Goal: Task Accomplishment & Management: Manage account settings

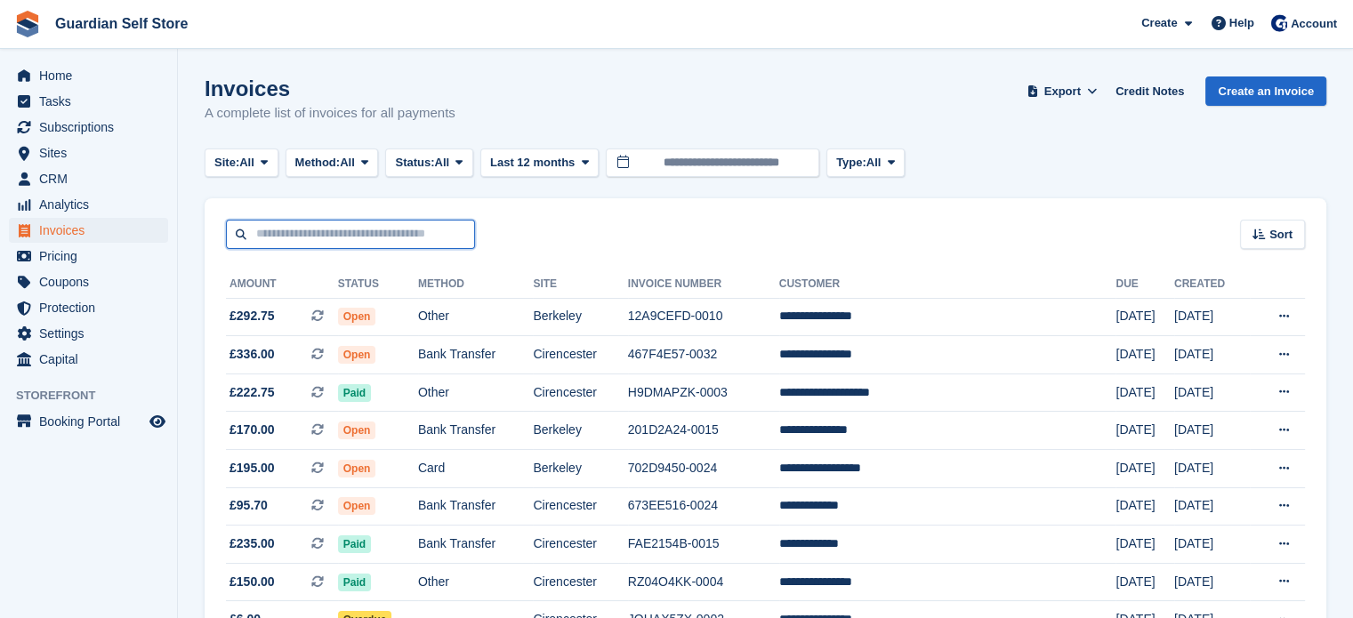
click at [350, 237] on input "text" at bounding box center [350, 234] width 249 height 29
type input "****"
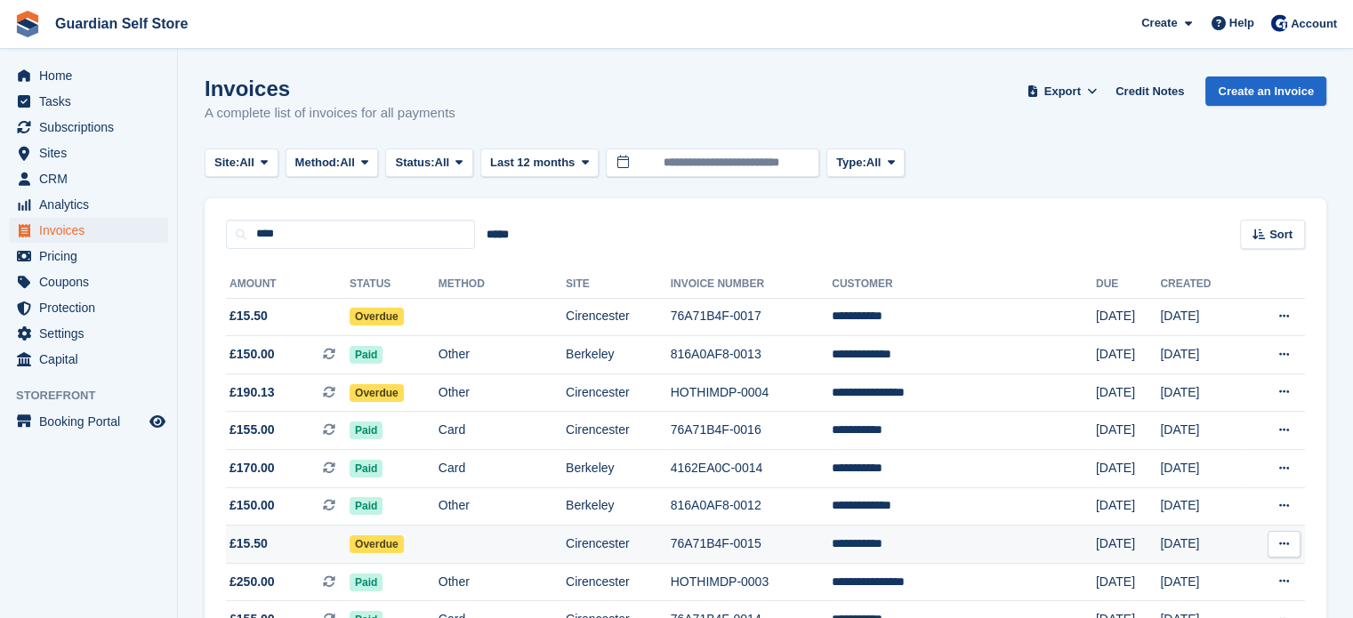
click at [437, 534] on td "Overdue" at bounding box center [394, 545] width 89 height 38
click at [438, 549] on td "Overdue" at bounding box center [394, 545] width 89 height 38
click at [438, 535] on td "Overdue" at bounding box center [394, 545] width 89 height 38
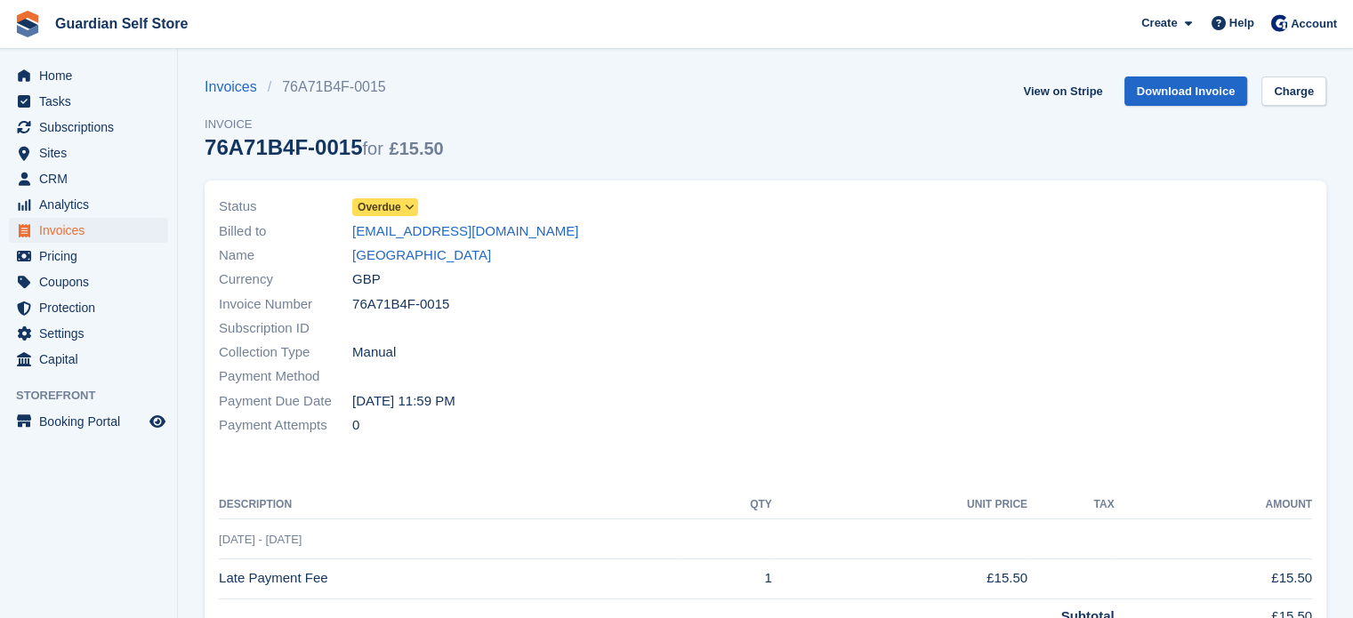
click at [382, 209] on span "Overdue" at bounding box center [380, 207] width 44 height 16
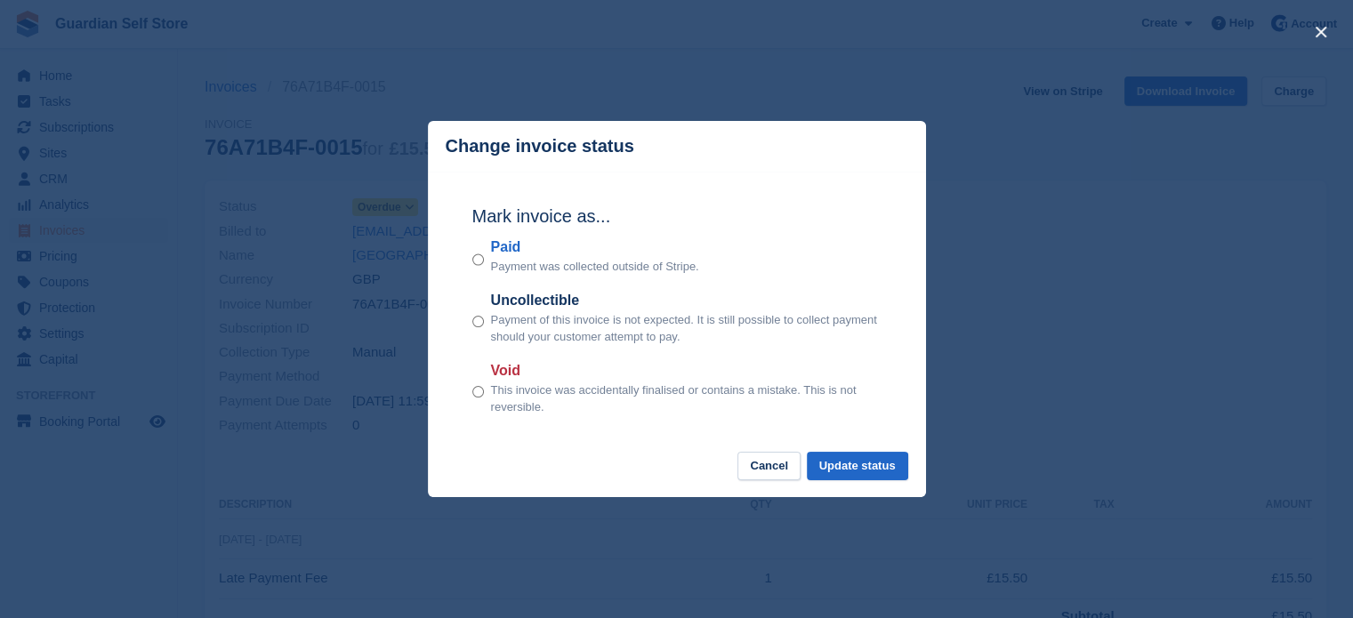
click at [511, 248] on label "Paid" at bounding box center [595, 247] width 208 height 21
click at [836, 461] on button "Update status" at bounding box center [857, 466] width 101 height 29
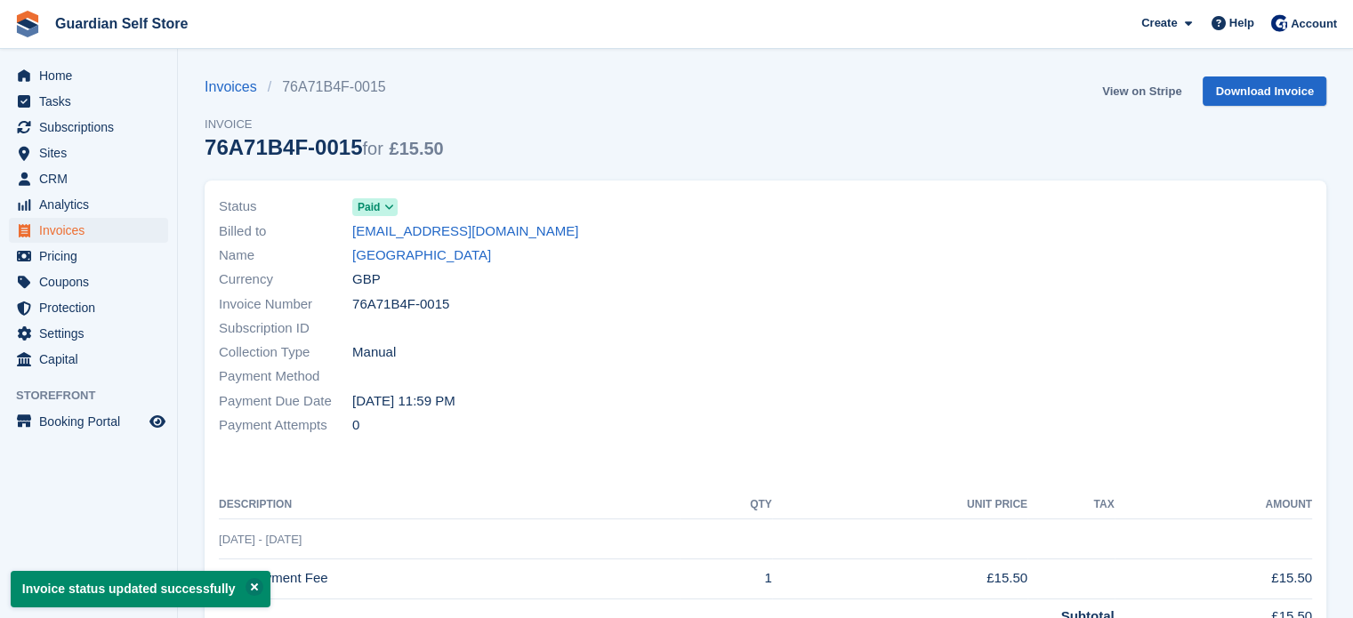
click at [1124, 91] on link "View on Stripe" at bounding box center [1141, 90] width 93 height 29
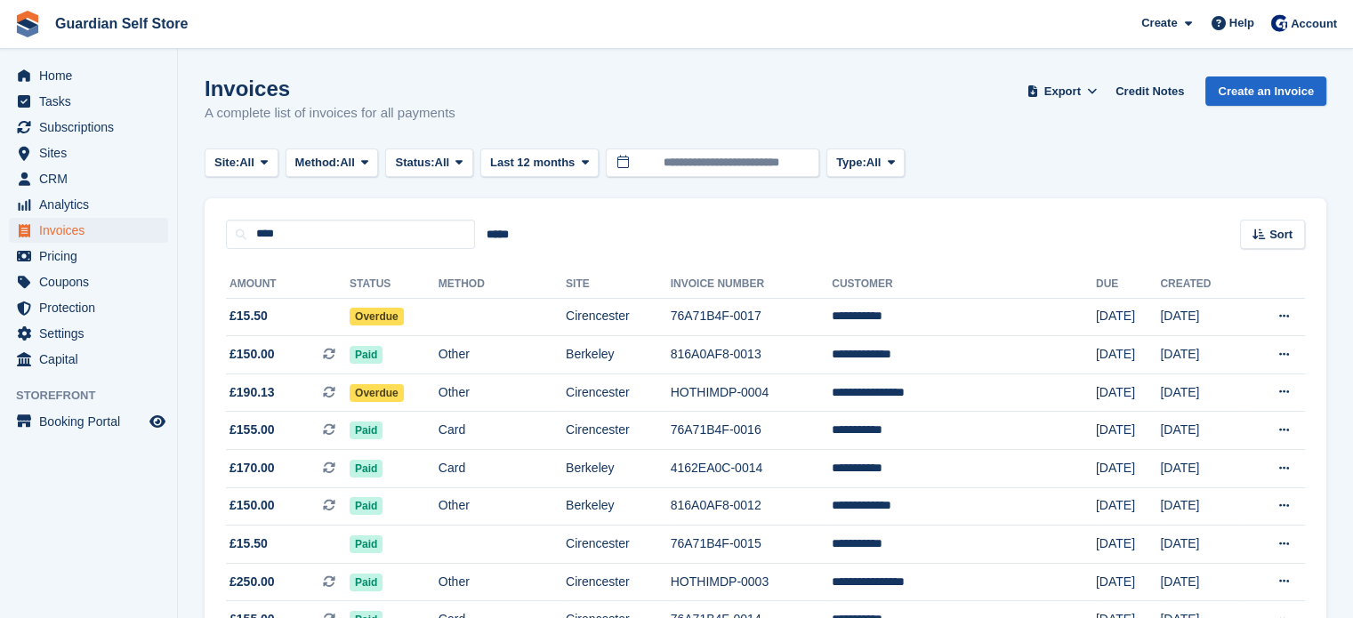
click at [421, 314] on td "Overdue" at bounding box center [394, 317] width 89 height 38
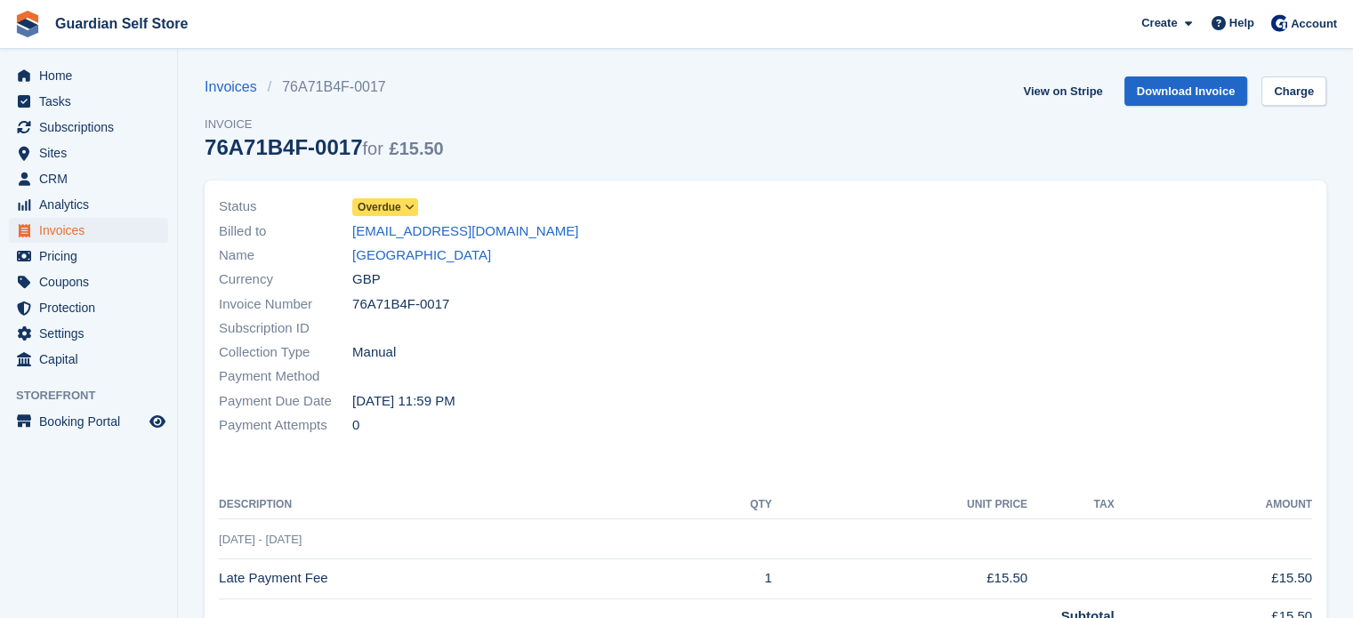
click at [391, 203] on span "Overdue" at bounding box center [380, 207] width 44 height 16
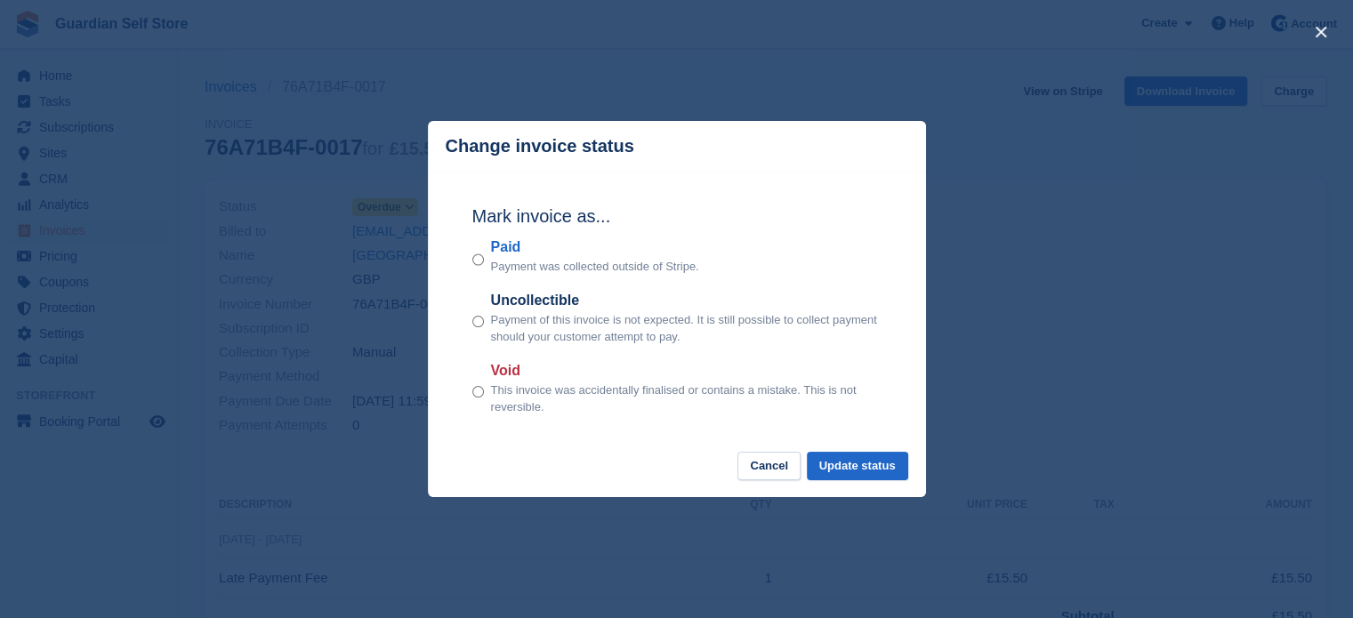
click at [511, 239] on label "Paid" at bounding box center [595, 247] width 208 height 21
click at [860, 469] on button "Update status" at bounding box center [857, 466] width 101 height 29
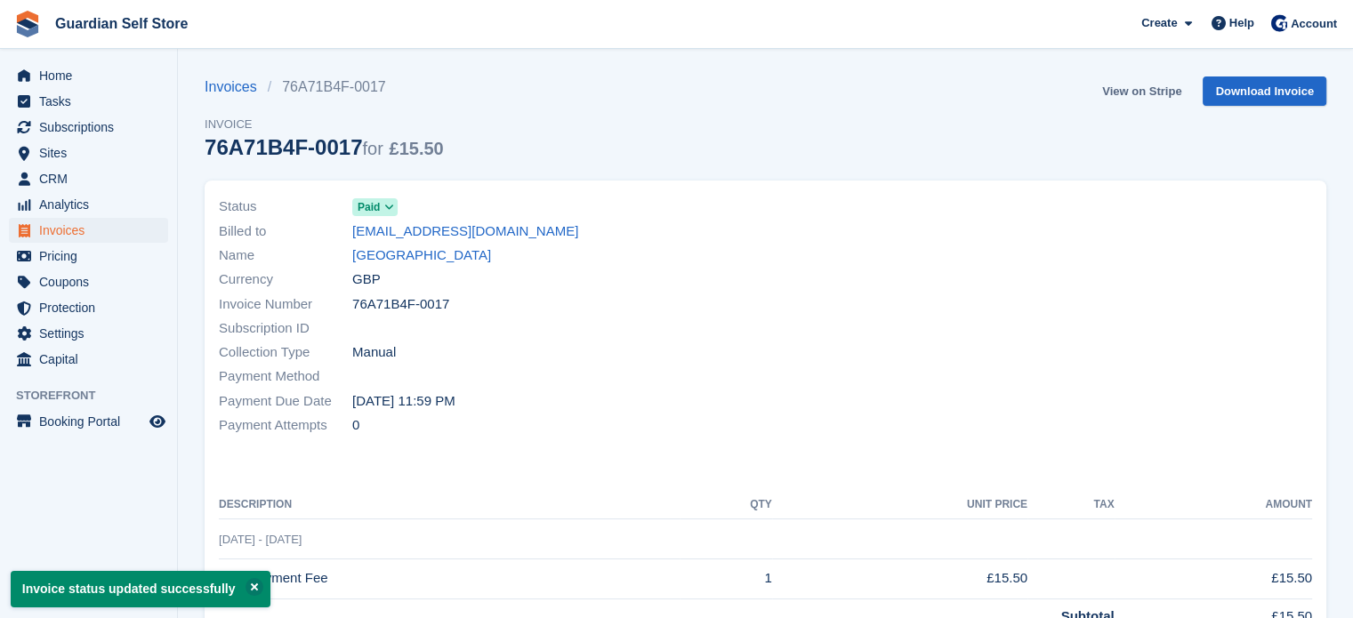
click at [1115, 81] on link "View on Stripe" at bounding box center [1141, 90] width 93 height 29
click at [387, 258] on link "[GEOGRAPHIC_DATA]" at bounding box center [421, 255] width 139 height 20
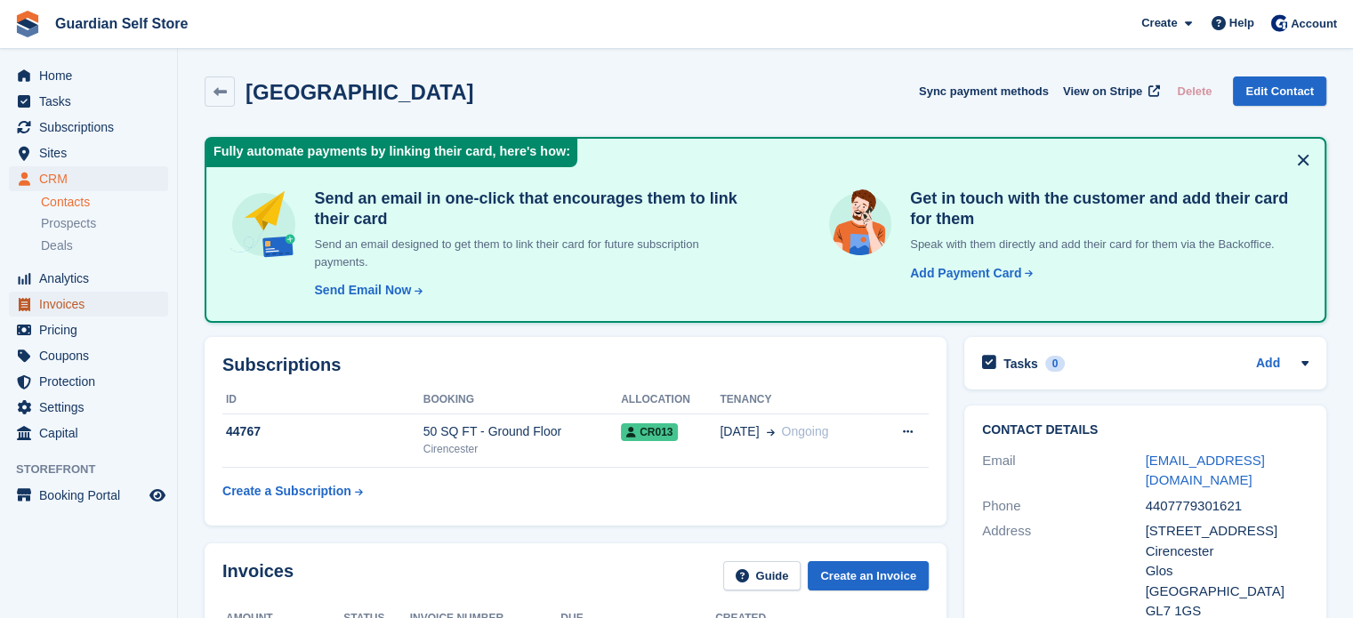
click at [85, 309] on span "Invoices" at bounding box center [92, 304] width 107 height 25
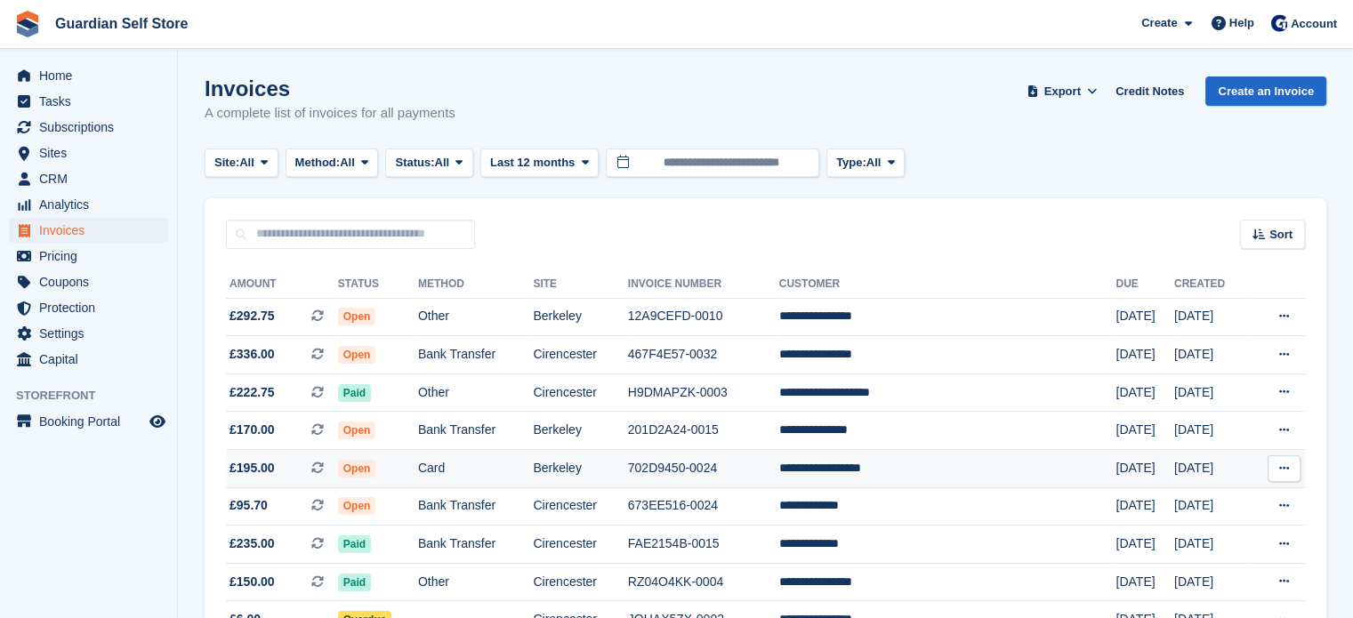
click at [532, 462] on td "Card" at bounding box center [475, 469] width 115 height 38
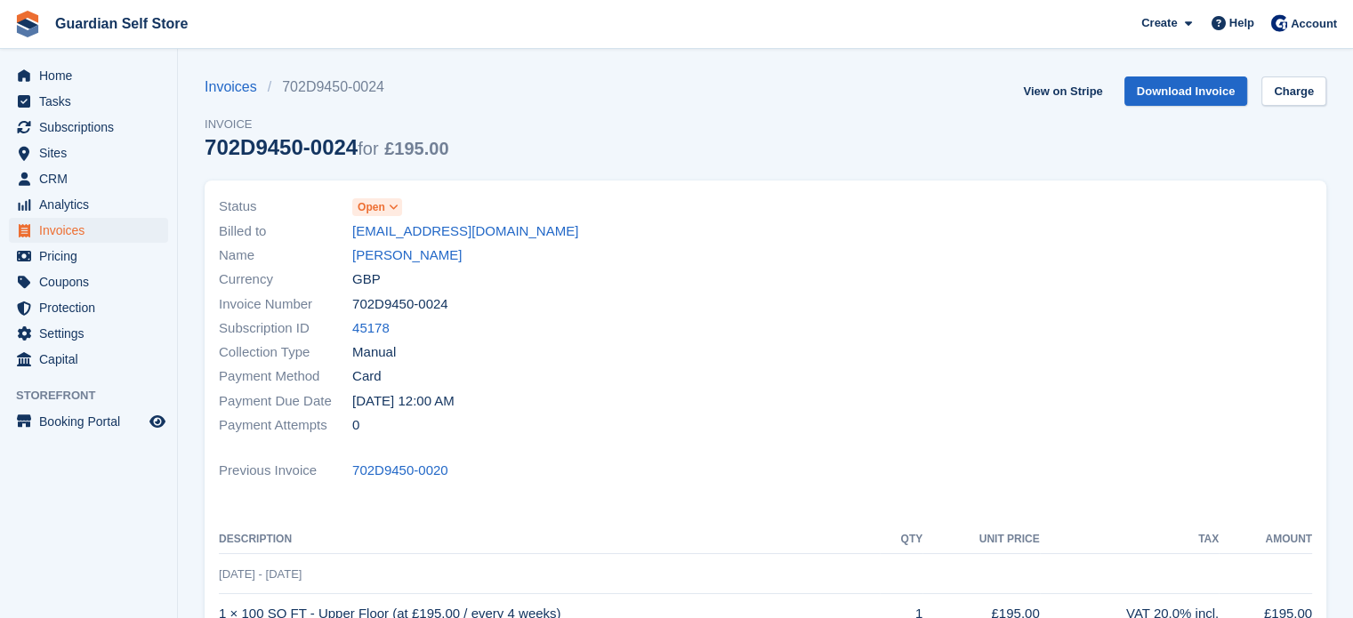
click at [374, 208] on span "Open" at bounding box center [372, 207] width 28 height 16
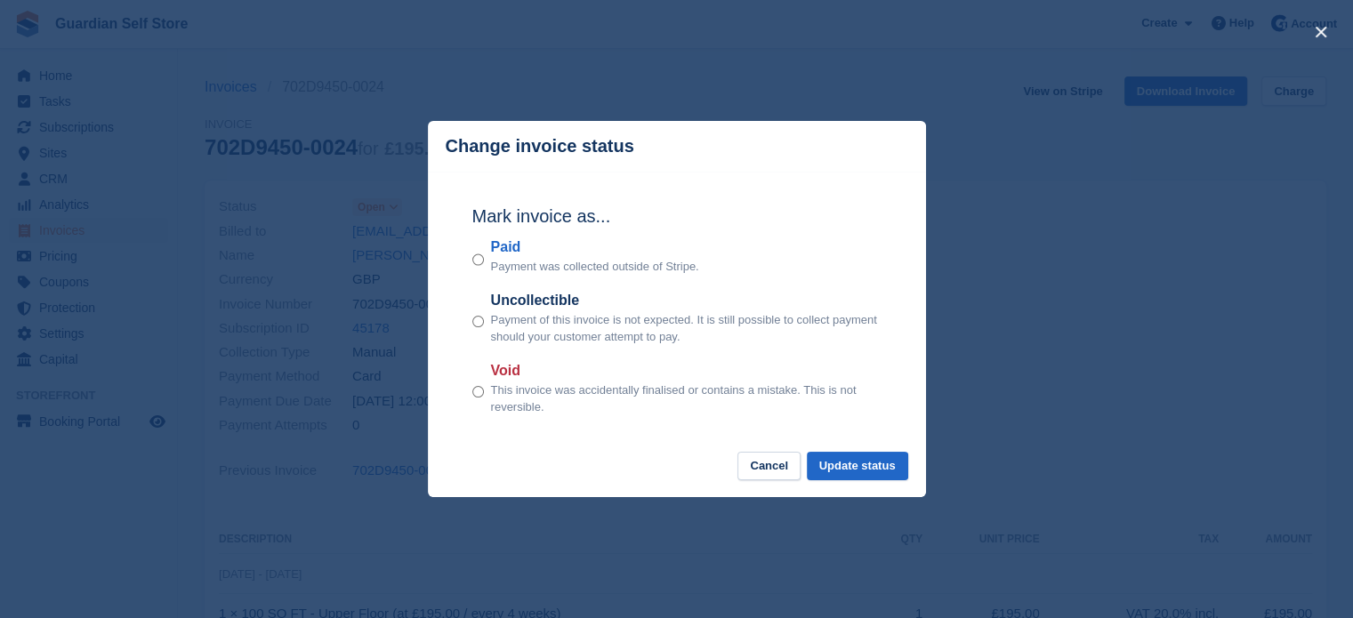
click at [505, 255] on label "Paid" at bounding box center [595, 247] width 208 height 21
click at [862, 467] on button "Update status" at bounding box center [857, 466] width 101 height 29
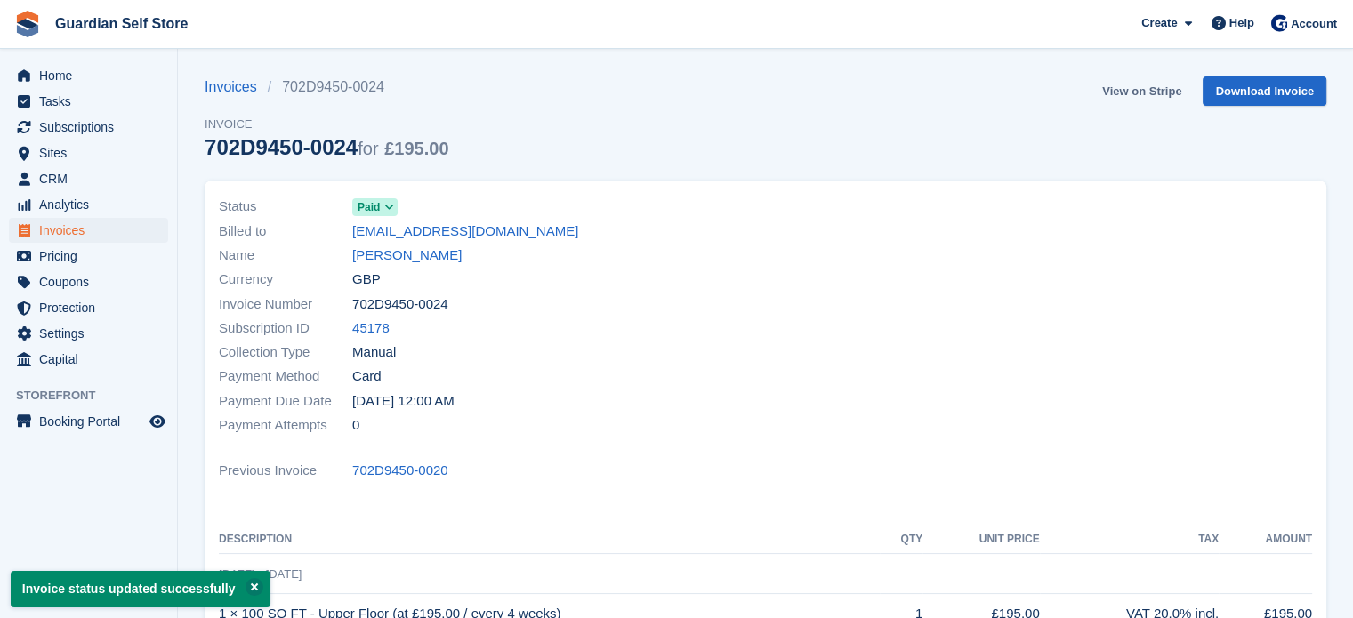
click at [1131, 92] on link "View on Stripe" at bounding box center [1141, 90] width 93 height 29
click at [103, 242] on span "Invoices" at bounding box center [92, 230] width 107 height 25
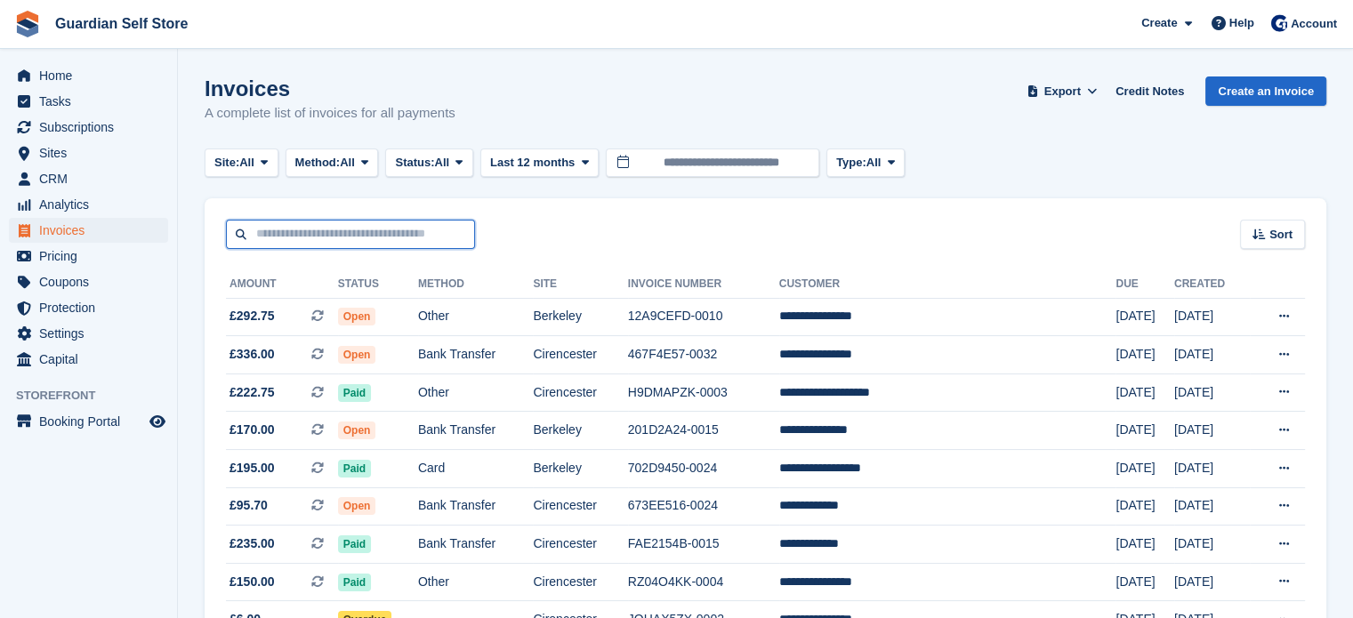
click at [363, 227] on input "text" at bounding box center [350, 234] width 249 height 29
type input "***"
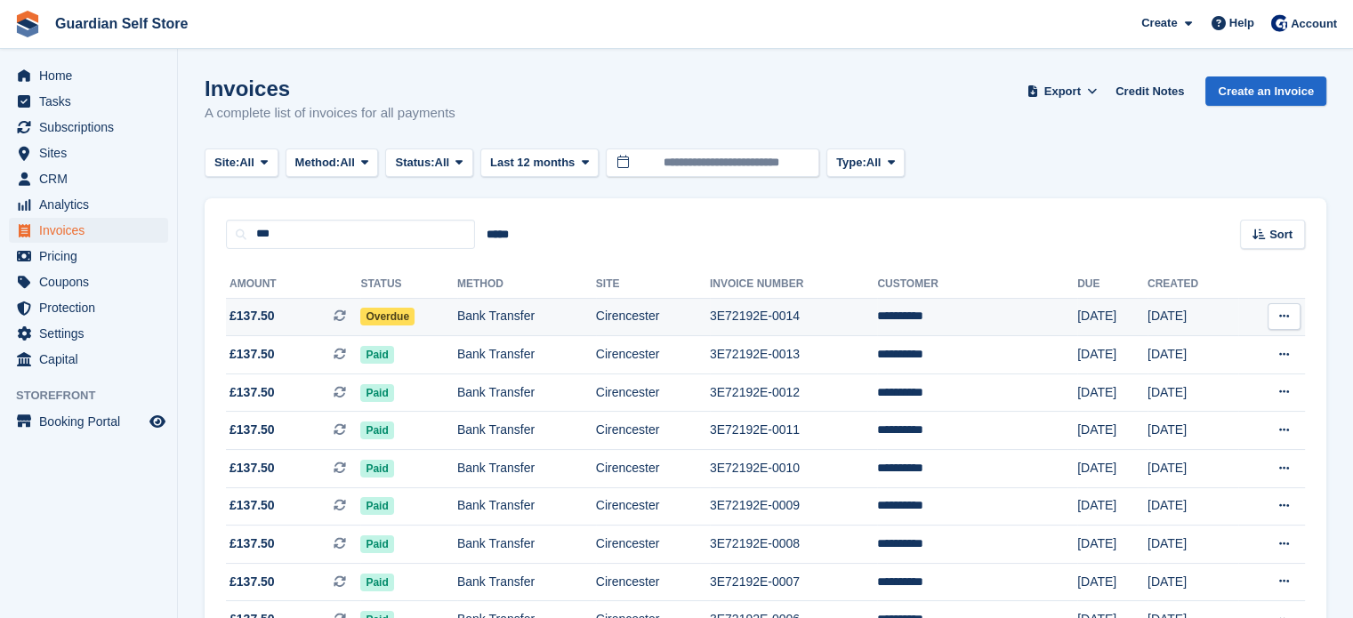
click at [292, 320] on span "£137.50 This is a recurring subscription invoice." at bounding box center [293, 316] width 134 height 19
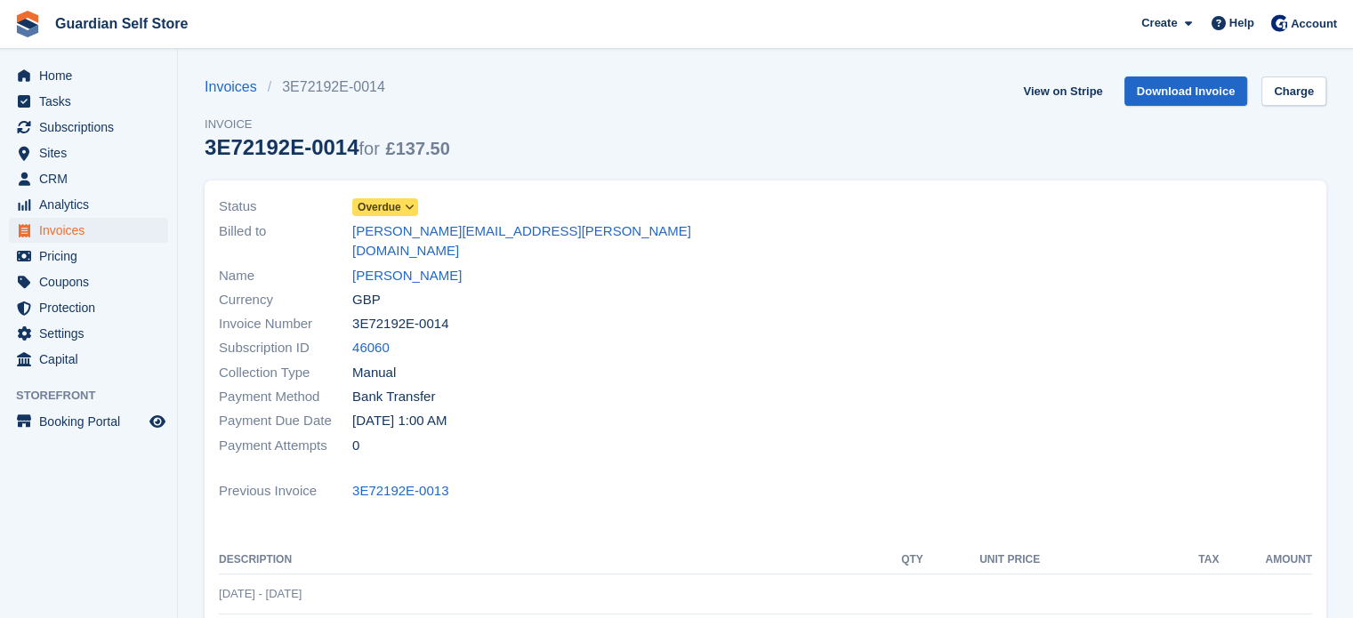
click at [388, 208] on span "Overdue" at bounding box center [380, 207] width 44 height 16
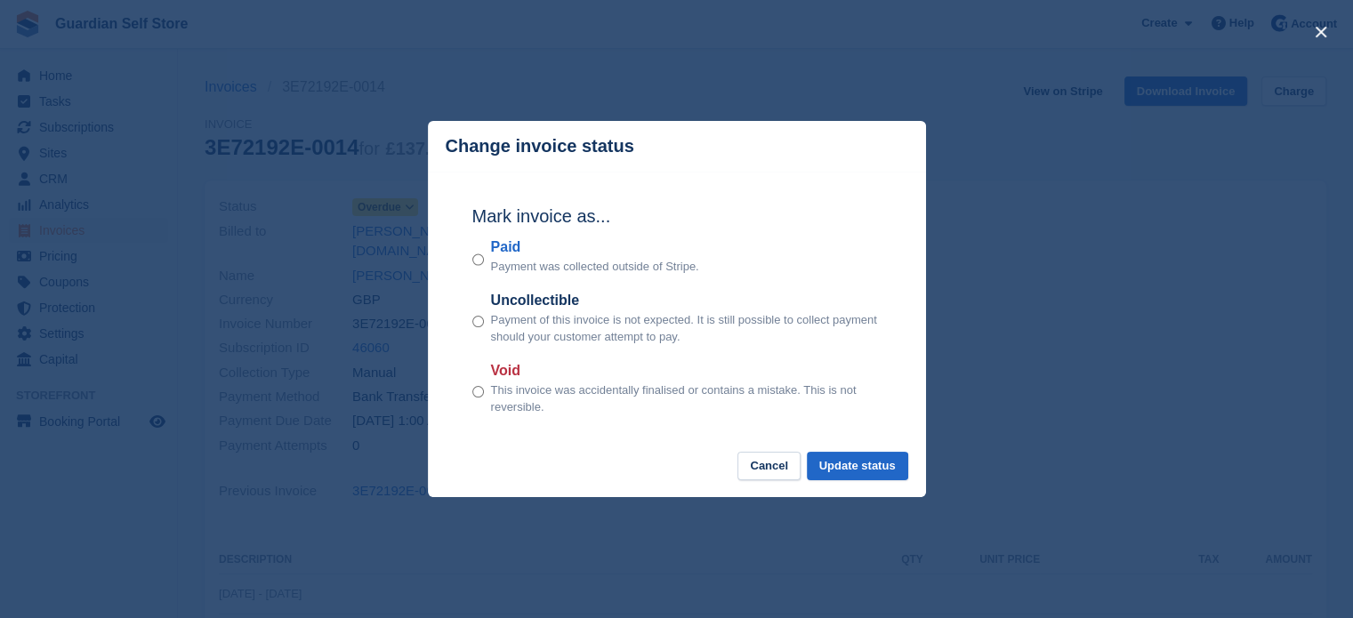
click at [498, 248] on label "Paid" at bounding box center [595, 247] width 208 height 21
click at [861, 465] on button "Update status" at bounding box center [857, 466] width 101 height 29
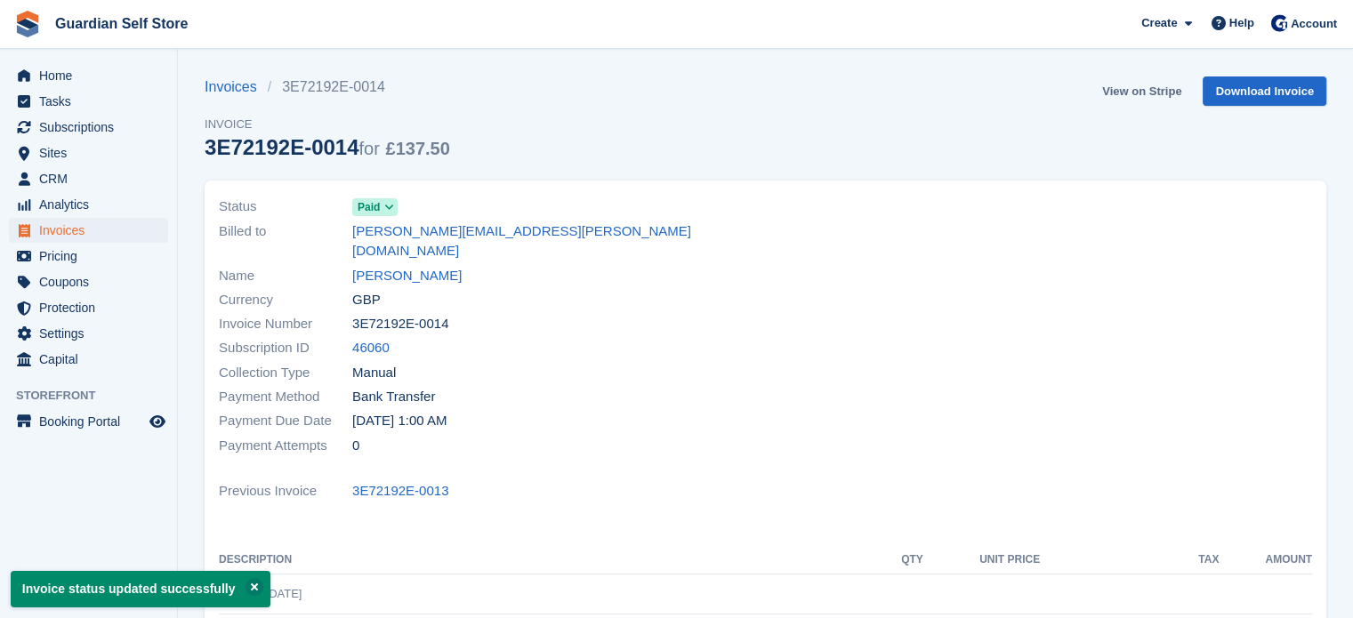
click at [1130, 92] on link "View on Stripe" at bounding box center [1141, 90] width 93 height 29
click at [113, 230] on span "Invoices" at bounding box center [92, 230] width 107 height 25
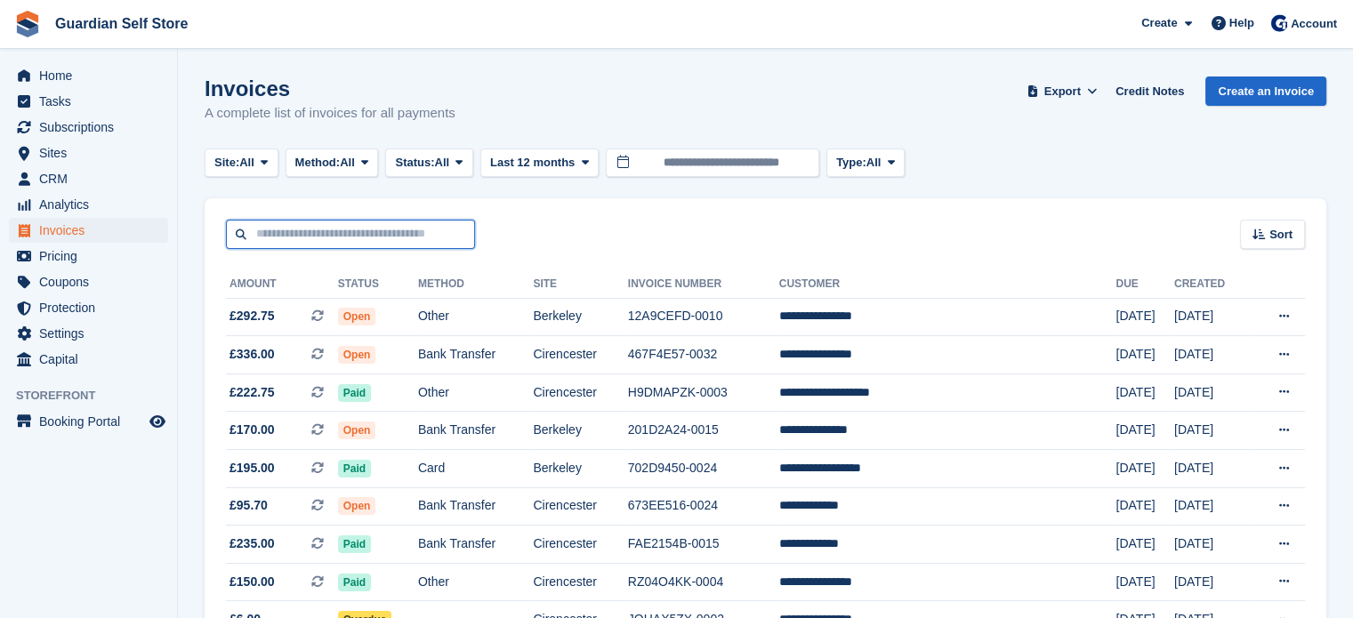
click at [413, 230] on input "text" at bounding box center [350, 234] width 249 height 29
type input "****"
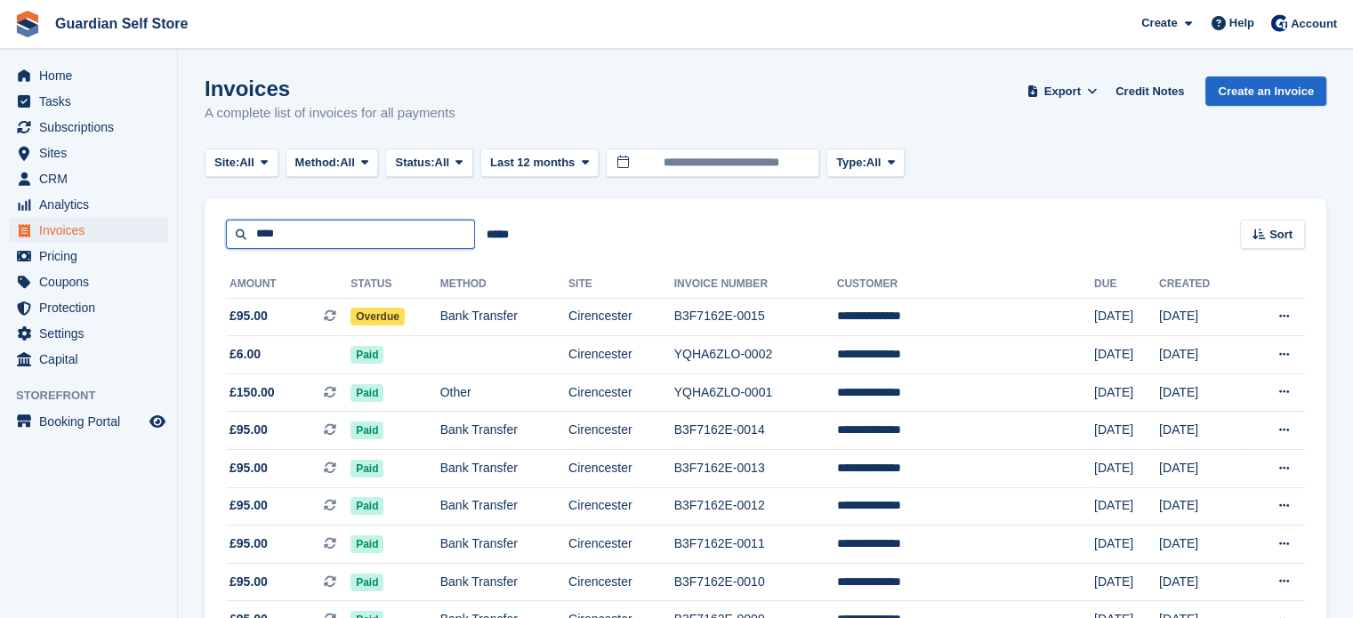
drag, startPoint x: 324, startPoint y: 222, endPoint x: 181, endPoint y: 210, distance: 142.8
click at [181, 210] on section "Invoices A complete list of invoices for all payments Export Export Invoices Ex…" at bounding box center [765, 477] width 1175 height 955
type input "****"
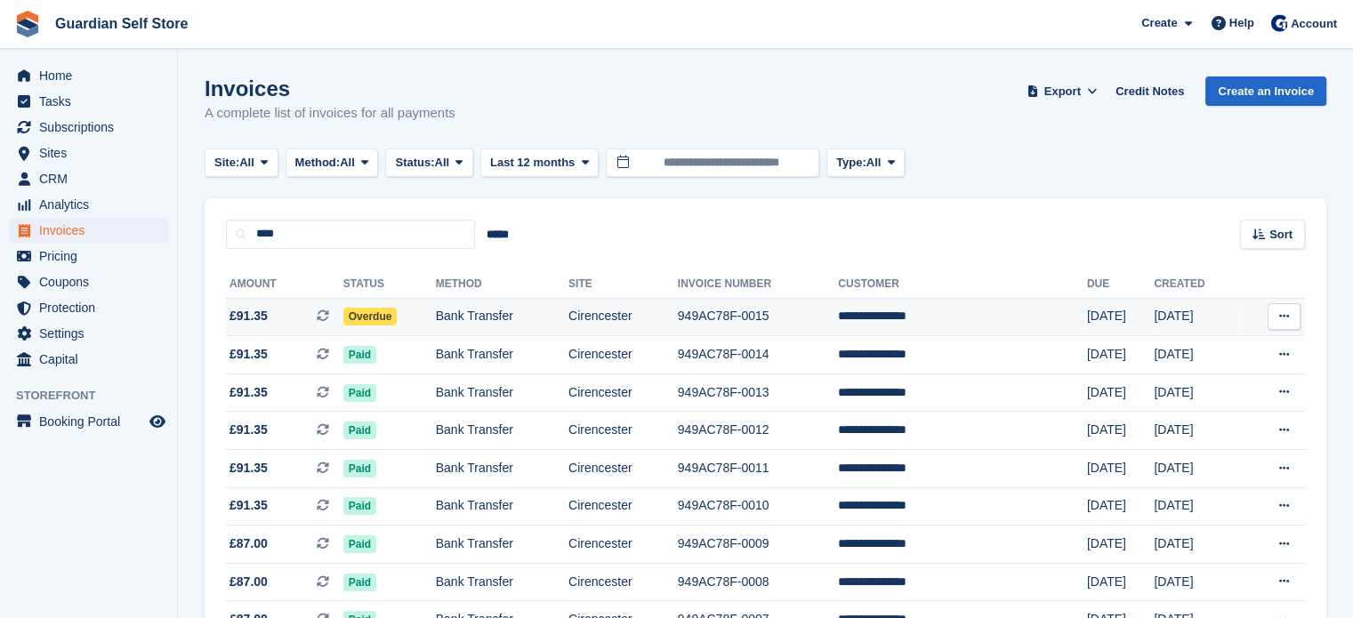
click at [265, 312] on span "£91.35 This is a recurring subscription invoice." at bounding box center [284, 316] width 117 height 19
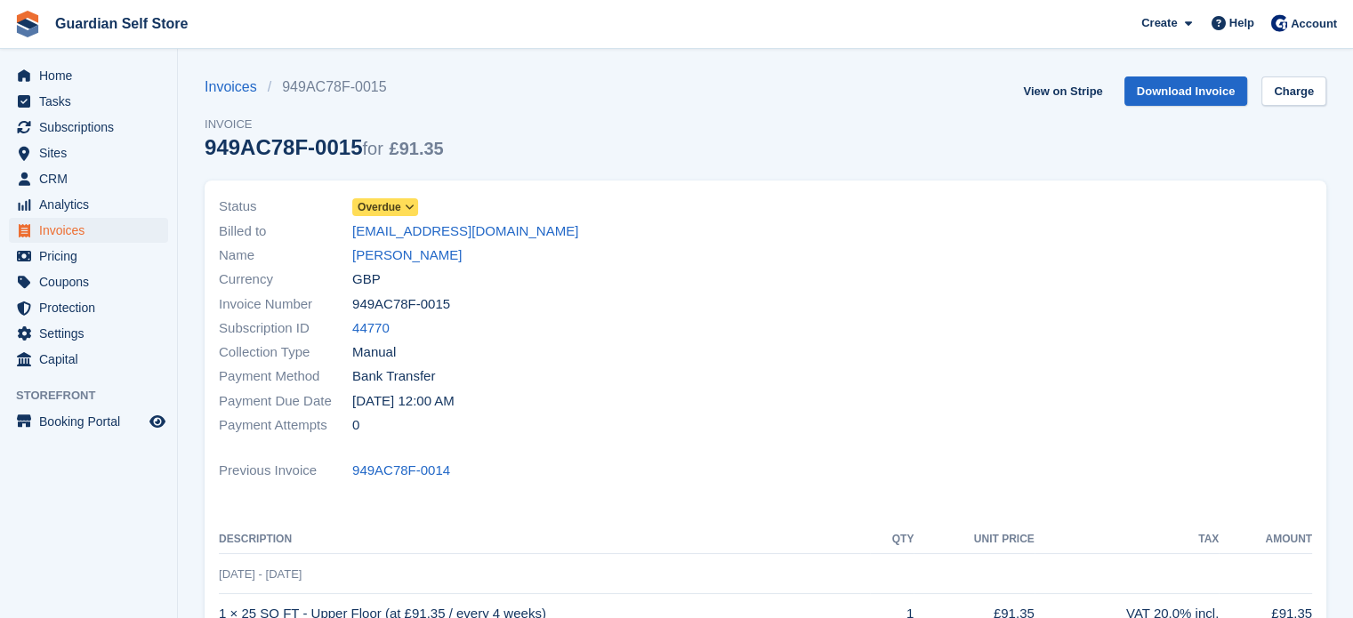
click at [388, 207] on span "Overdue" at bounding box center [380, 207] width 44 height 16
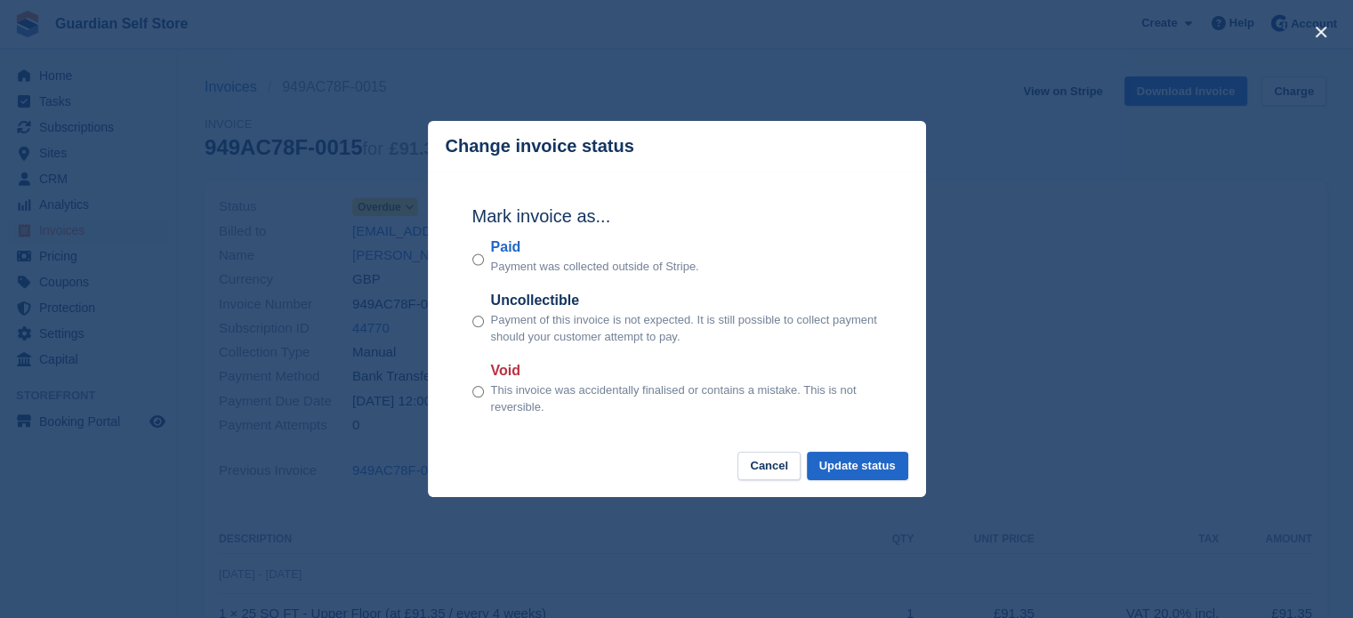
click at [502, 247] on label "Paid" at bounding box center [595, 247] width 208 height 21
click at [846, 462] on button "Update status" at bounding box center [857, 466] width 101 height 29
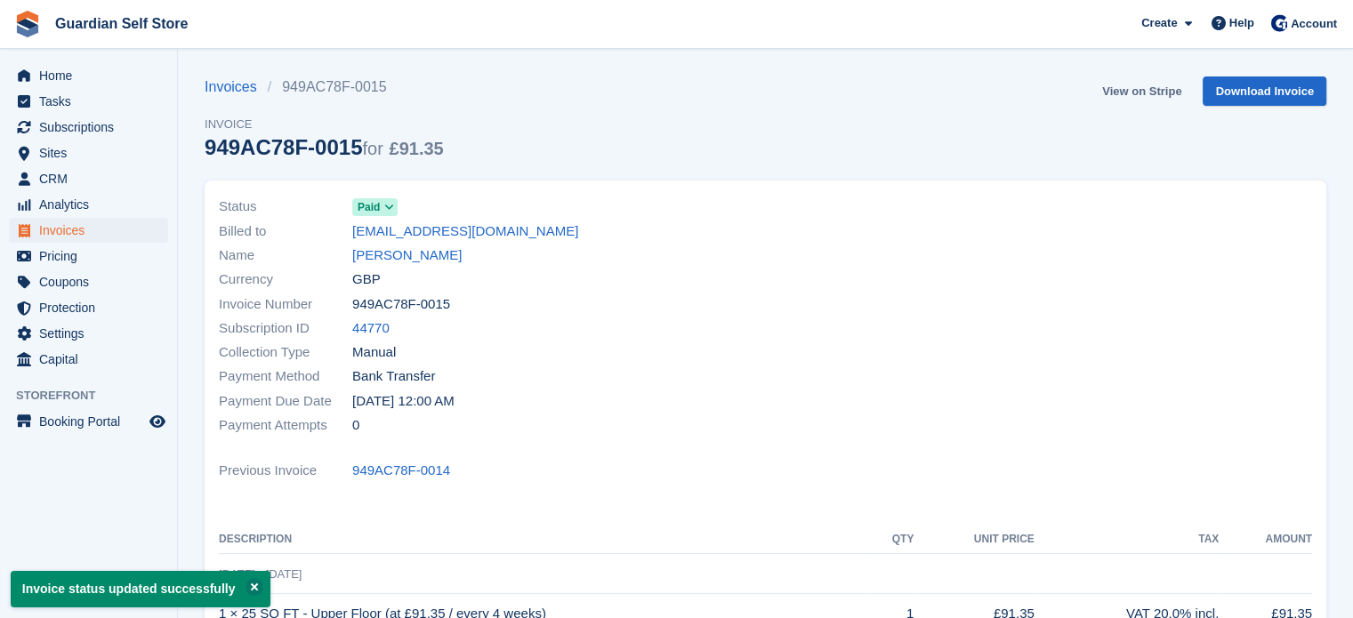
click at [1123, 87] on link "View on Stripe" at bounding box center [1141, 90] width 93 height 29
click at [68, 77] on span "Home" at bounding box center [92, 75] width 107 height 25
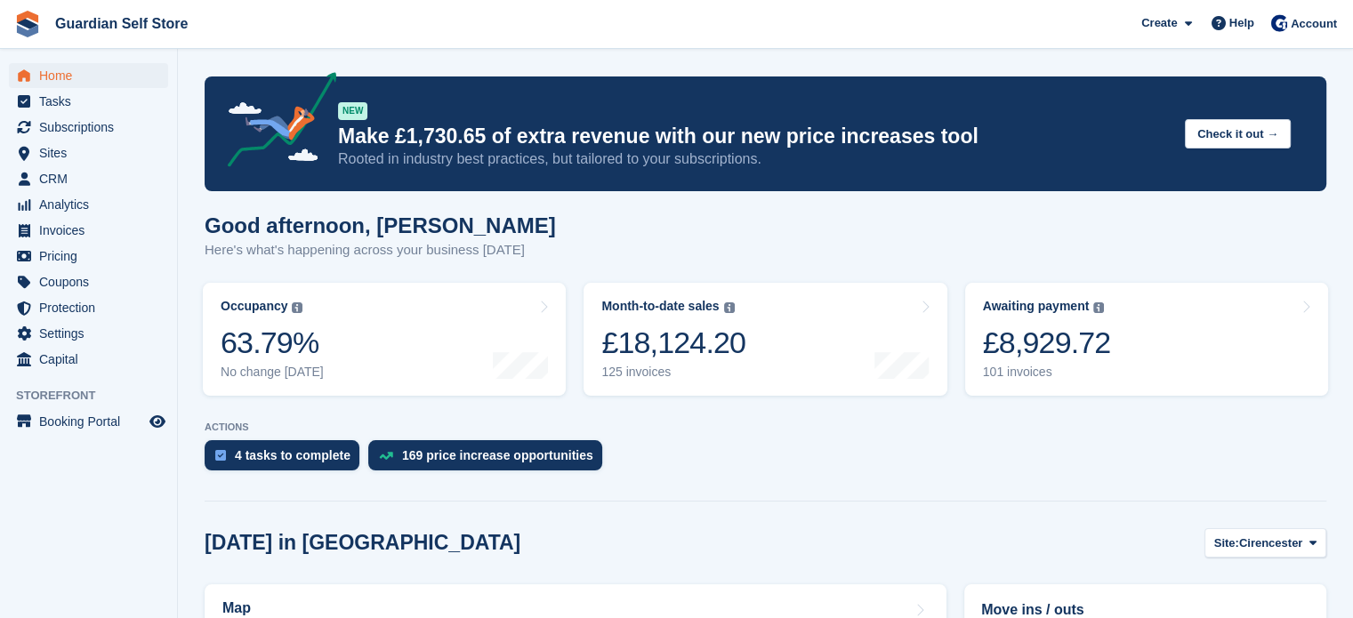
click at [688, 460] on div "4 tasks to complete 169 price increase opportunities" at bounding box center [766, 459] width 1122 height 39
